Goal: Task Accomplishment & Management: Manage account settings

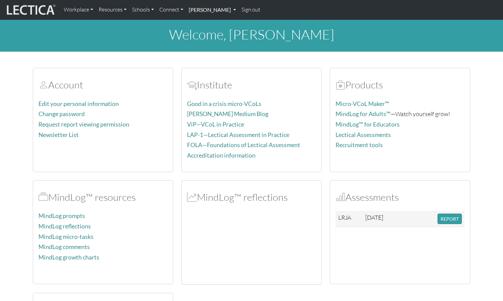
click at [197, 11] on link "Katie Kiresich" at bounding box center [212, 10] width 53 height 14
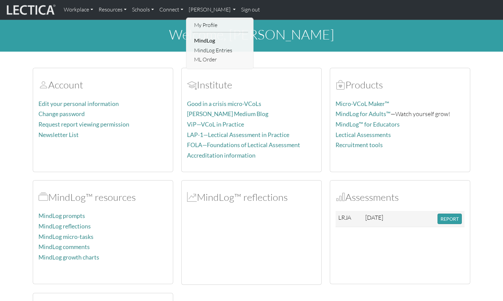
click at [239, 8] on link "Sign out" at bounding box center [251, 10] width 24 height 14
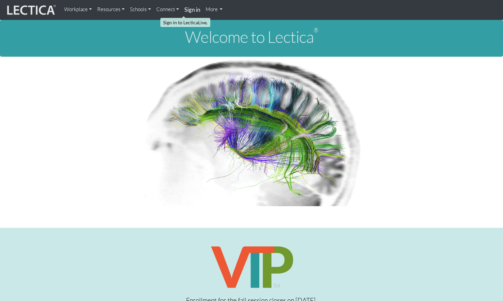
click at [184, 9] on strong "Sign in" at bounding box center [192, 9] width 16 height 7
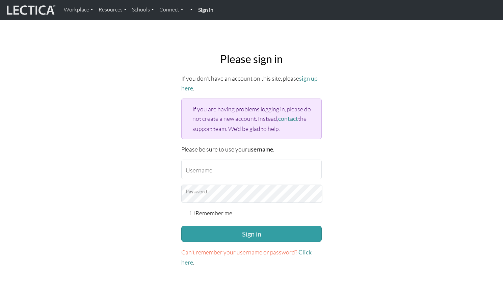
click at [198, 9] on strong "Sign in" at bounding box center [205, 9] width 15 height 6
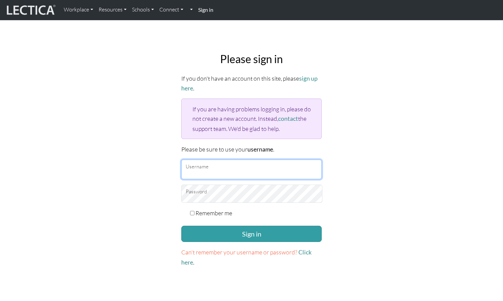
click at [232, 160] on input "Username" at bounding box center [251, 170] width 141 height 20
type input "theodawson"
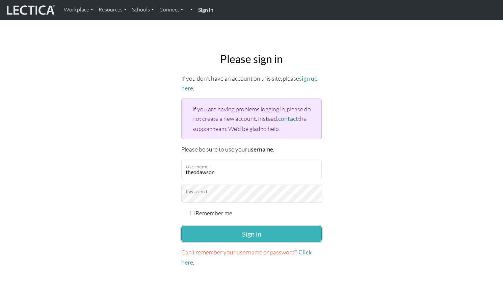
click at [234, 226] on button "Sign in" at bounding box center [251, 234] width 141 height 16
